Goal: Task Accomplishment & Management: Use online tool/utility

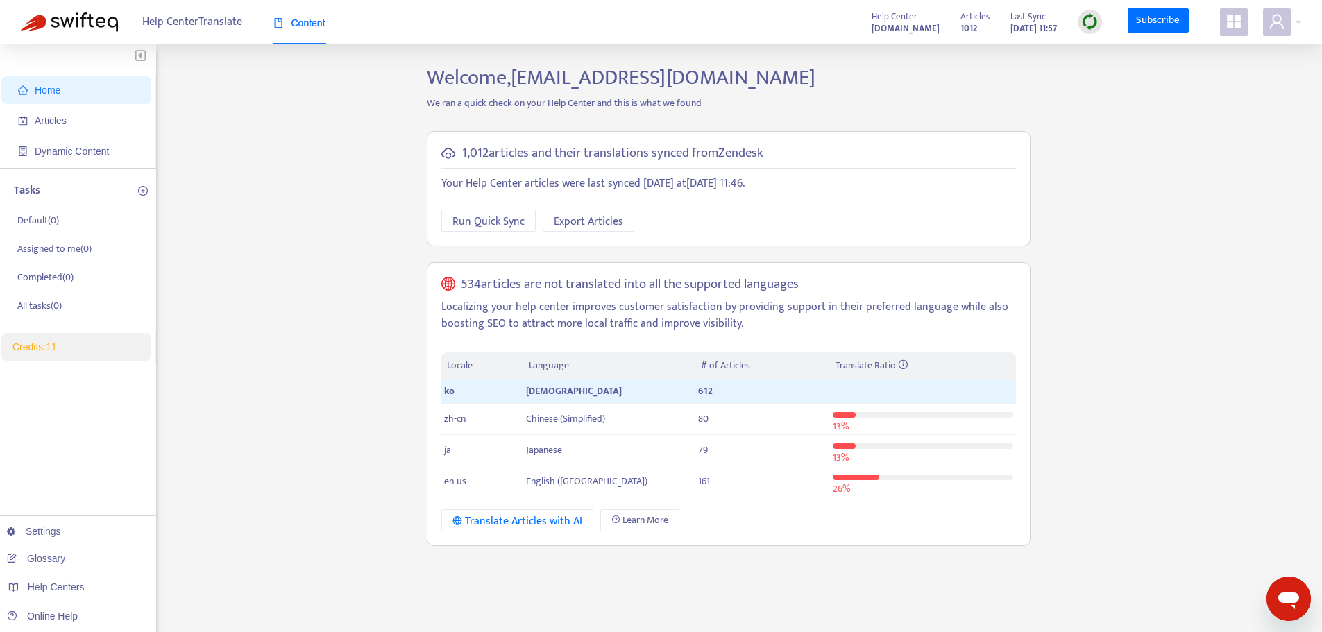
click at [69, 90] on span "Home" at bounding box center [79, 90] width 122 height 28
click at [1098, 22] on img at bounding box center [1089, 21] width 17 height 17
click at [1080, 12] on div at bounding box center [1090, 22] width 24 height 28
click at [1090, 19] on img at bounding box center [1089, 21] width 17 height 17
click at [1122, 348] on div "Home Articles Dynamic Content Tasks Default ( 0 ) Assigned to me ( 0 ) Complete…" at bounding box center [661, 471] width 1281 height 812
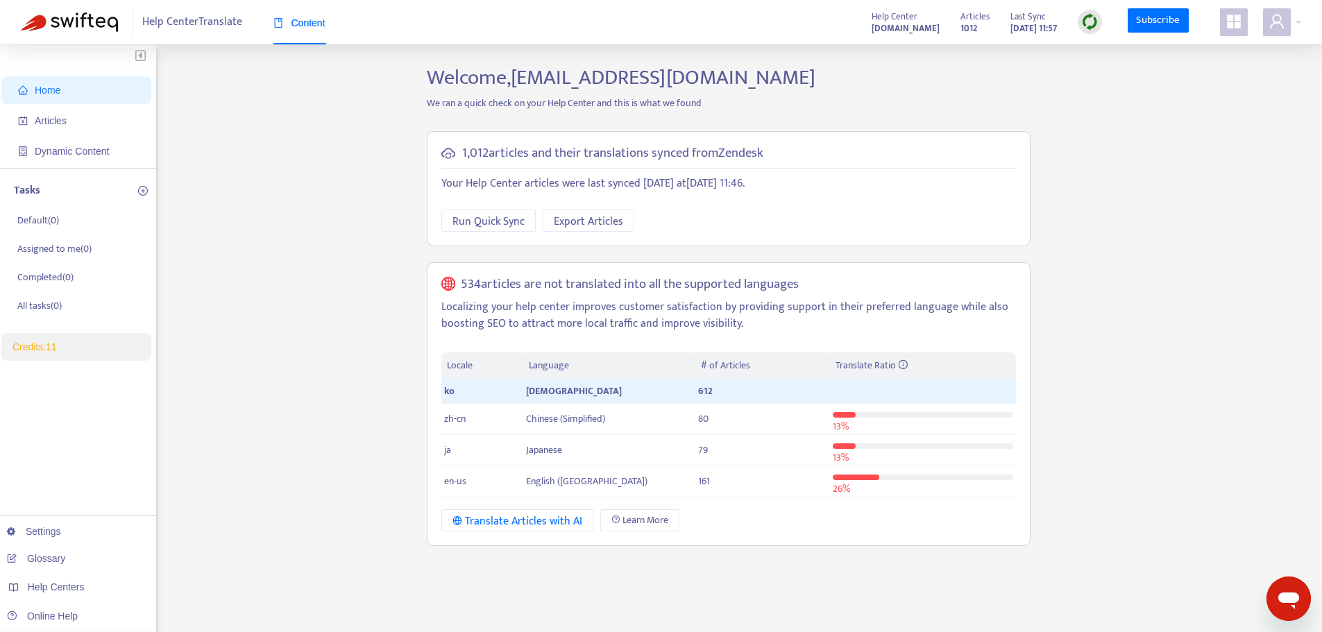
click at [98, 23] on img at bounding box center [69, 21] width 97 height 19
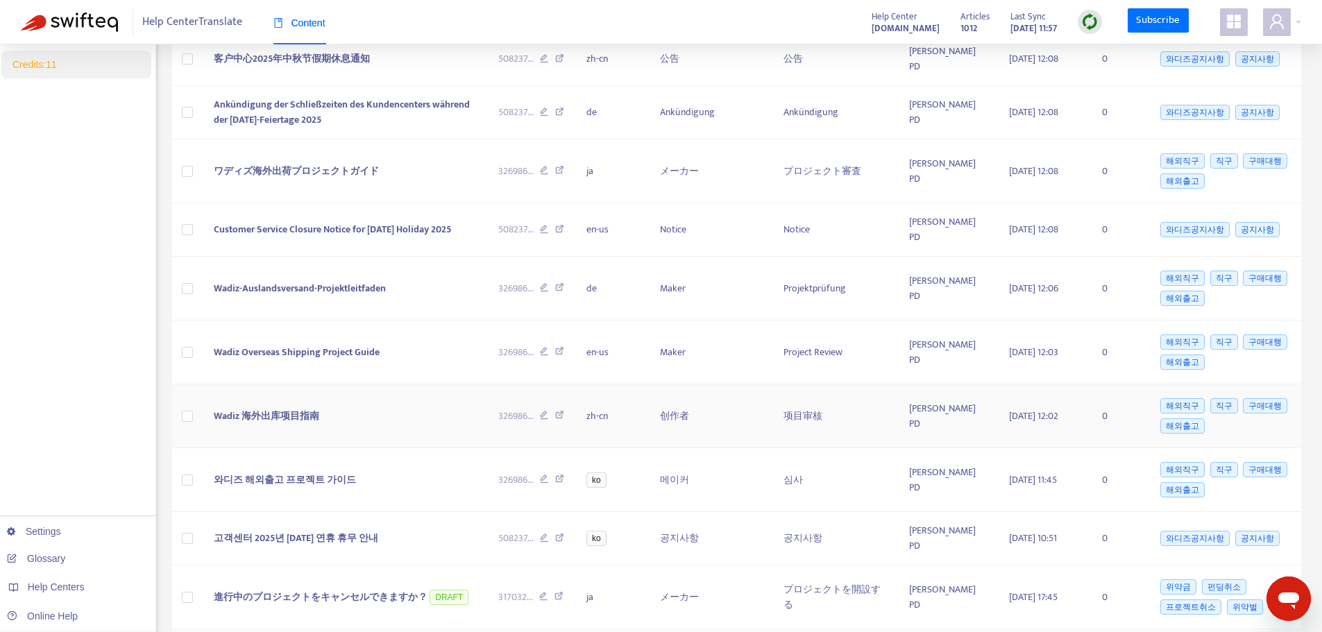
scroll to position [573, 0]
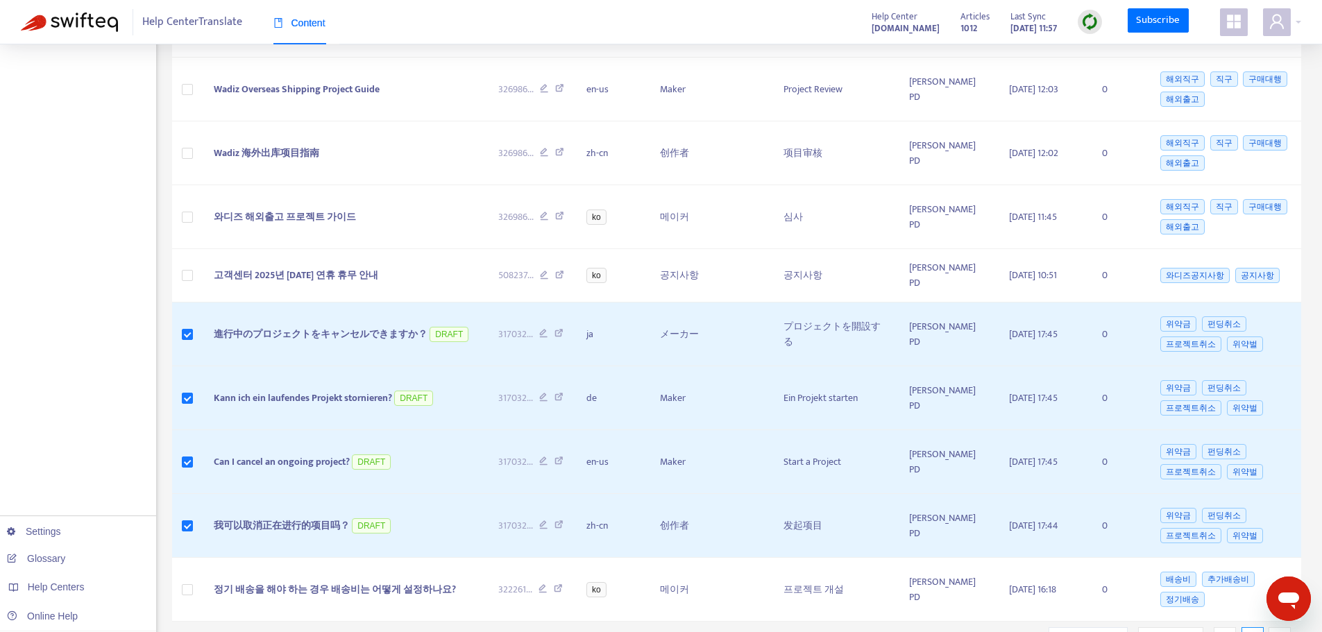
click at [1095, 24] on img at bounding box center [1089, 21] width 17 height 17
click at [1122, 76] on link "Full Sync" at bounding box center [1115, 73] width 50 height 16
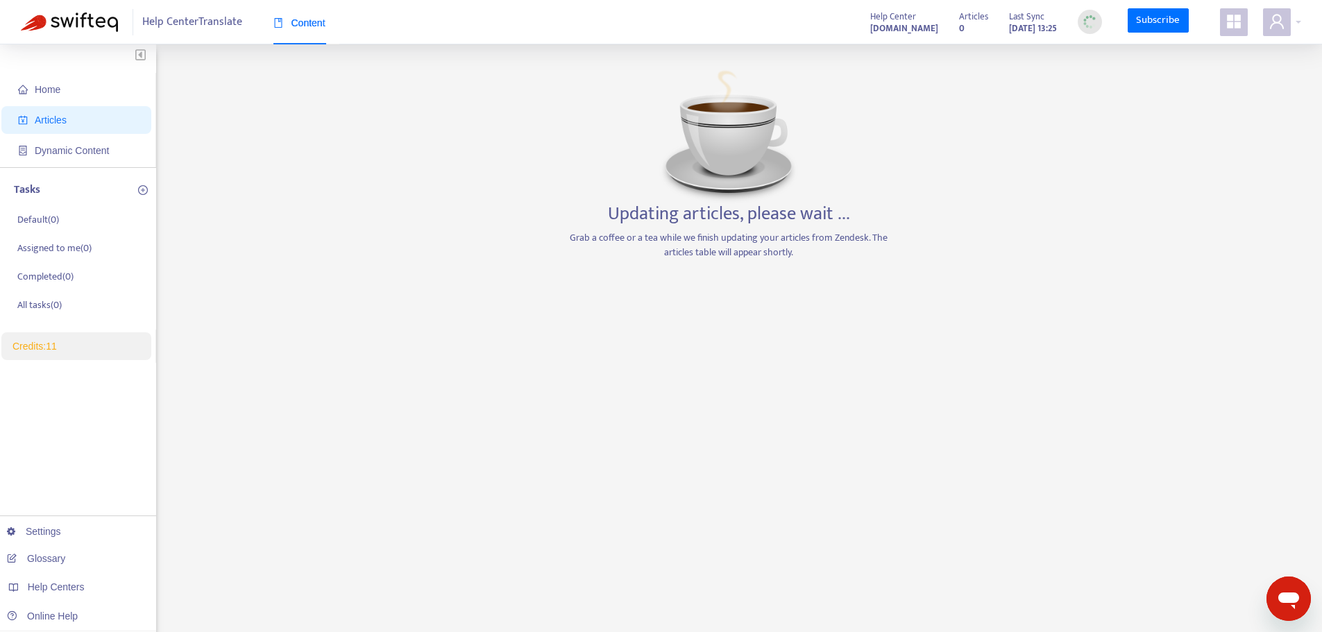
scroll to position [0, 0]
